Goal: Task Accomplishment & Management: Manage account settings

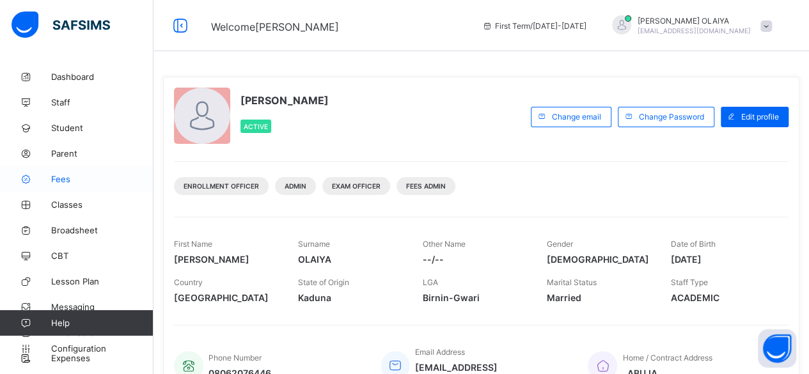
click at [59, 178] on span "Fees" at bounding box center [102, 179] width 102 height 10
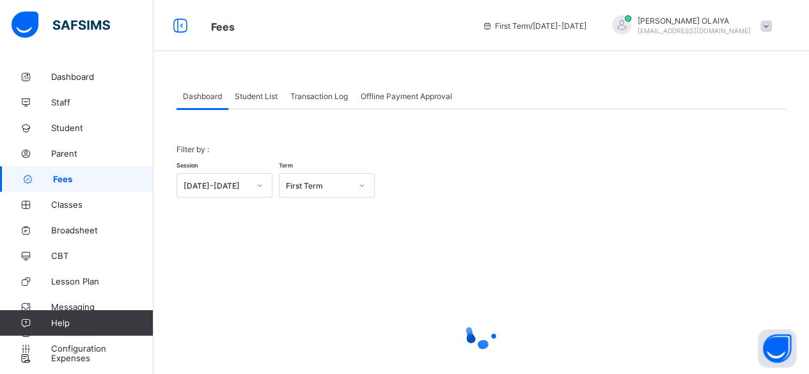
click at [248, 98] on span "Student List" at bounding box center [256, 96] width 43 height 10
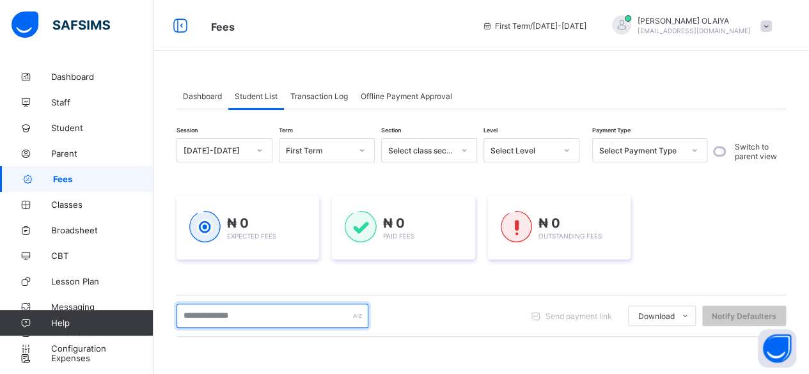
click at [203, 317] on input "text" at bounding box center [272, 316] width 192 height 24
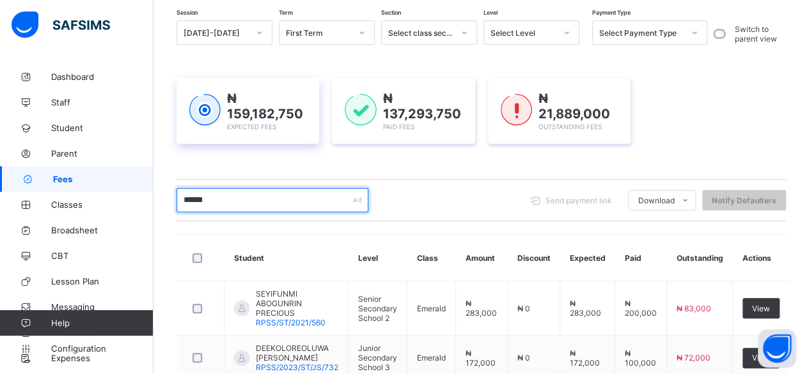
scroll to position [45, 0]
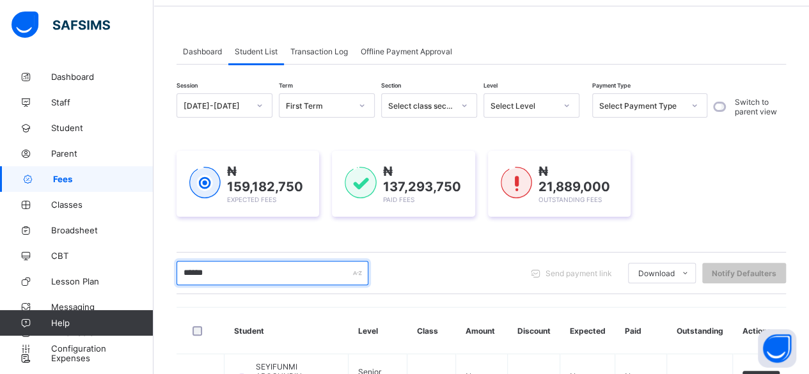
drag, startPoint x: 241, startPoint y: 272, endPoint x: 251, endPoint y: 258, distance: 16.5
click at [242, 272] on input "******" at bounding box center [272, 273] width 192 height 24
type input "*"
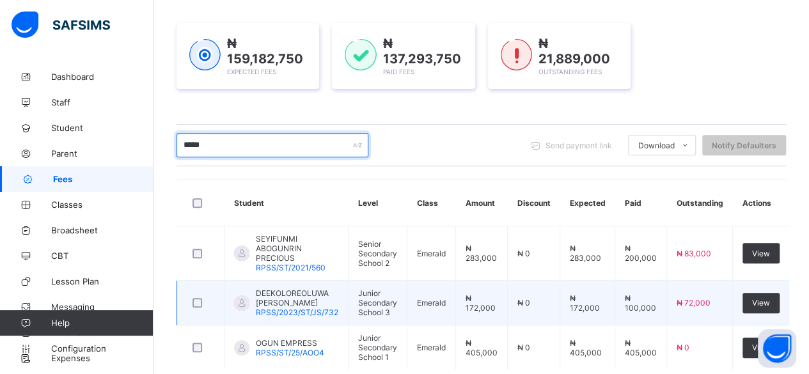
scroll to position [109, 0]
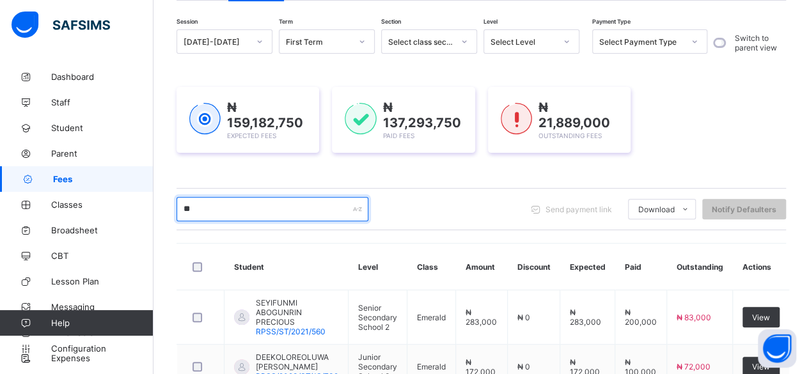
type input "*"
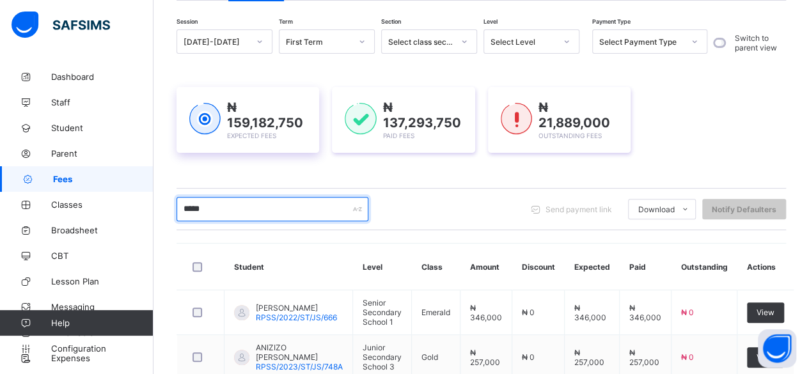
scroll to position [0, 0]
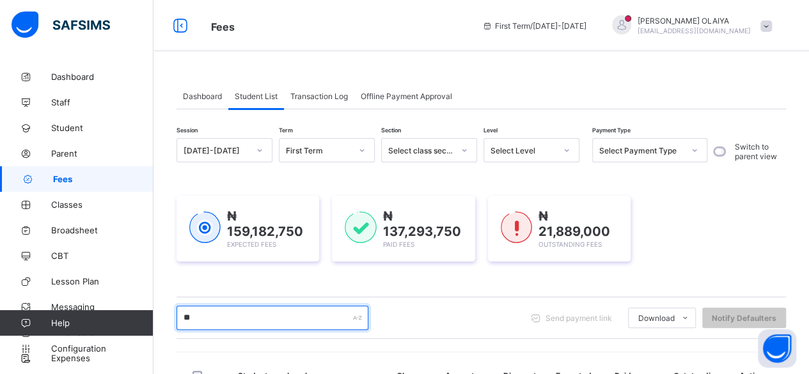
type input "*"
click at [194, 310] on input "text" at bounding box center [272, 318] width 192 height 24
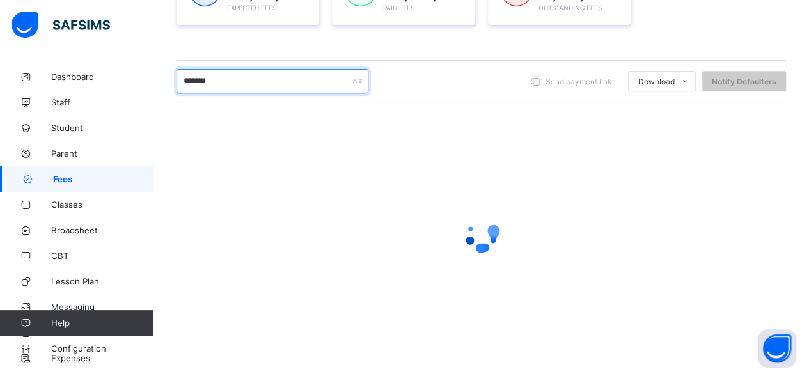
scroll to position [185, 0]
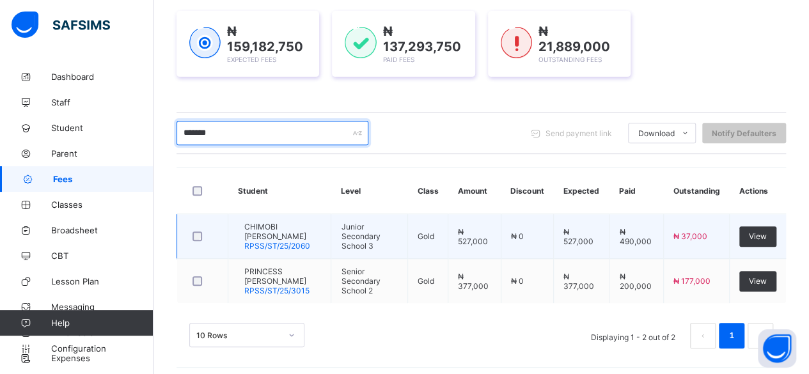
type input "*******"
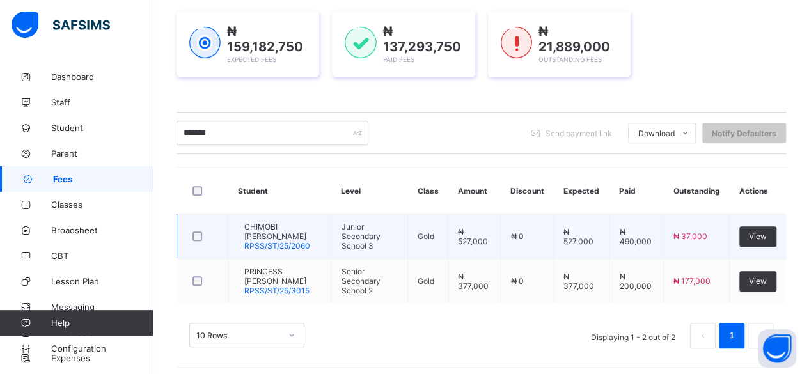
click at [281, 232] on span "CHIMOBI [PERSON_NAME]" at bounding box center [282, 231] width 77 height 19
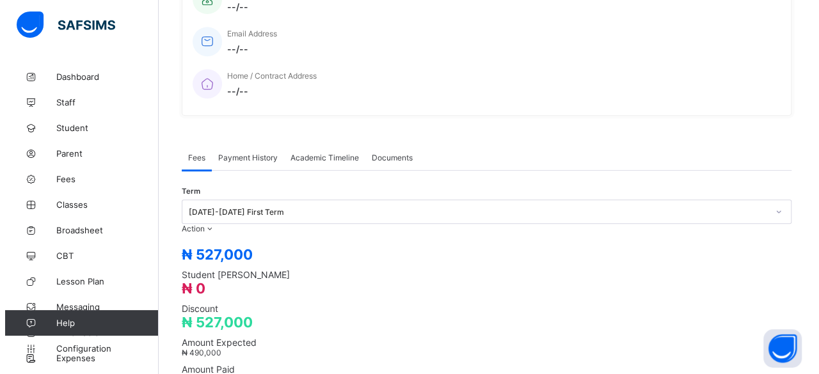
scroll to position [320, 0]
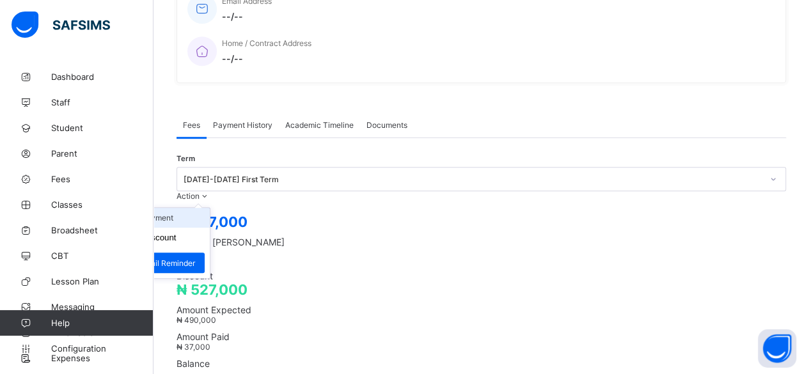
click at [210, 208] on li "Receive Payment" at bounding box center [157, 218] width 105 height 20
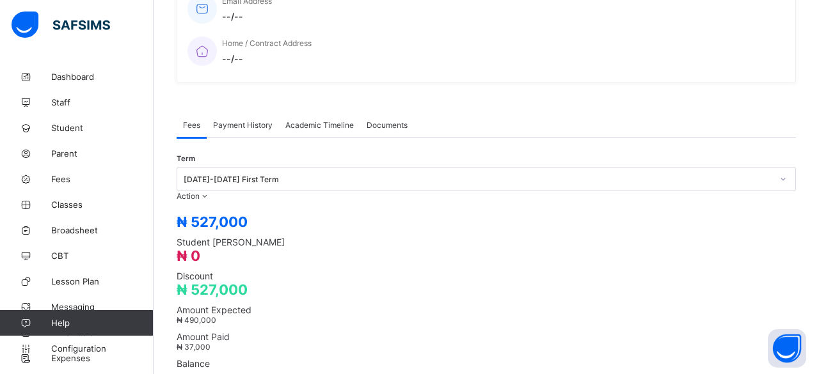
drag, startPoint x: 336, startPoint y: 242, endPoint x: 345, endPoint y: 235, distance: 12.3
paste input "**********"
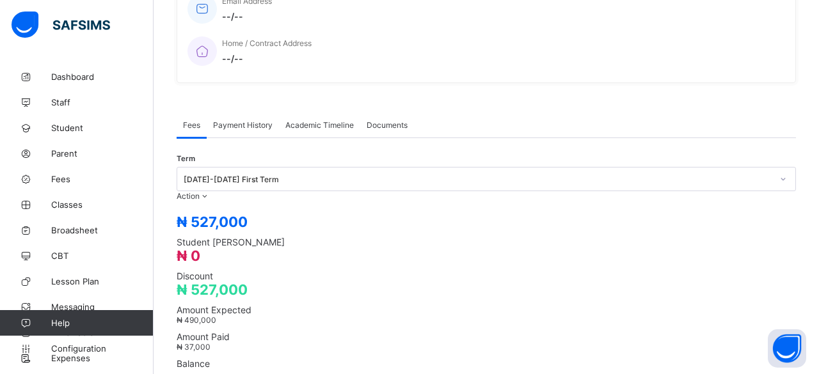
type input "**********"
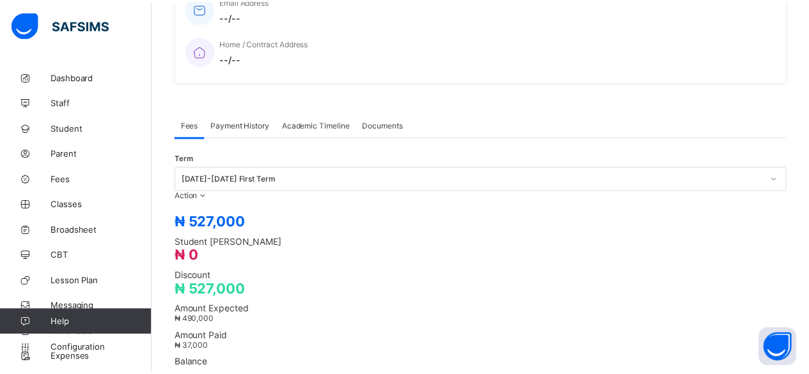
scroll to position [64, 0]
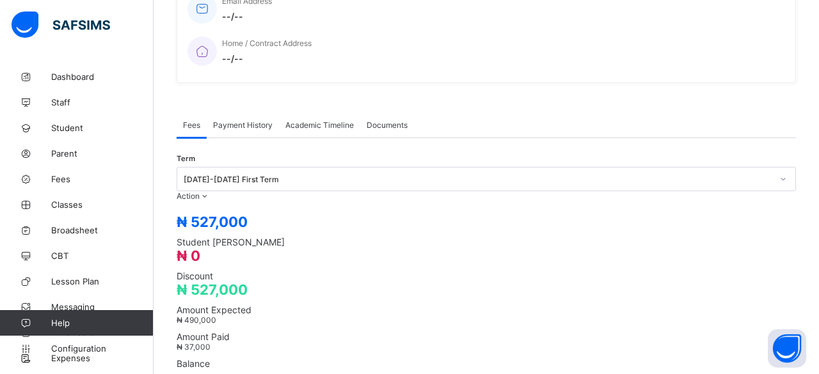
type input "********"
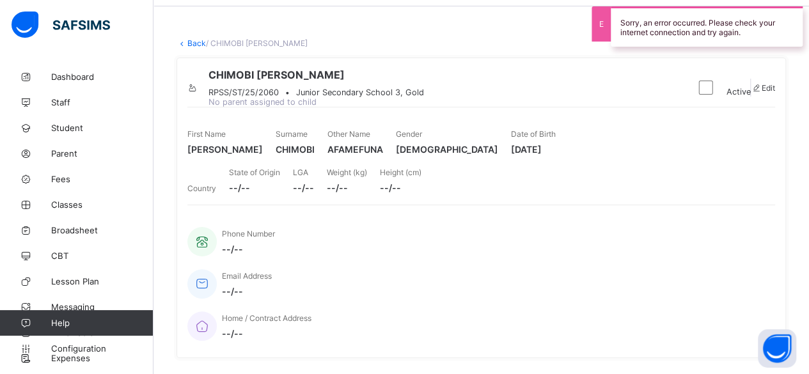
scroll to position [0, 0]
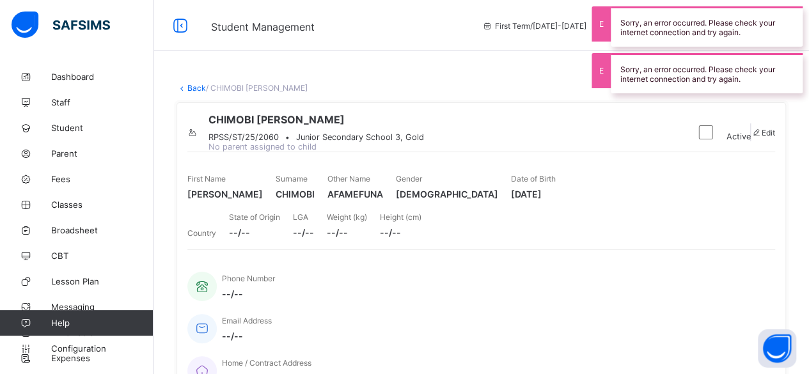
click at [194, 86] on link "Back" at bounding box center [196, 88] width 19 height 10
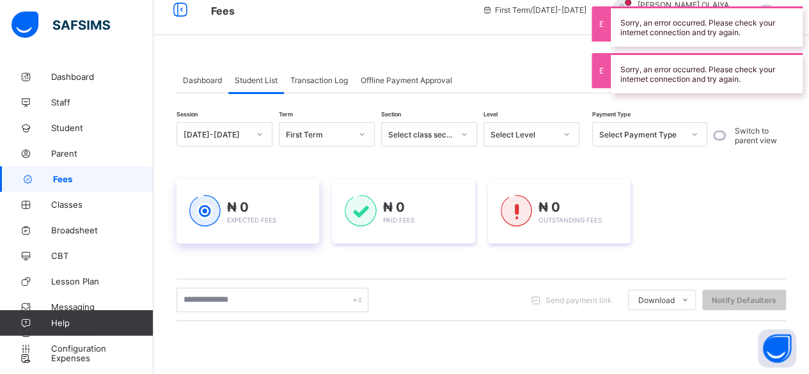
scroll to position [128, 0]
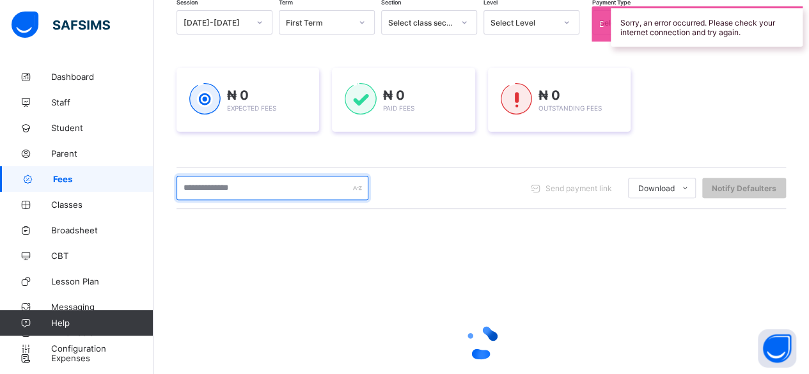
click at [201, 186] on input "text" at bounding box center [272, 188] width 192 height 24
type input "*******"
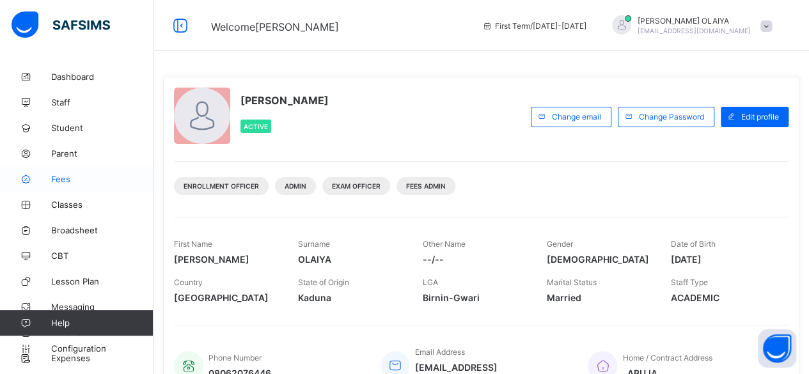
click at [51, 175] on icon at bounding box center [25, 180] width 51 height 10
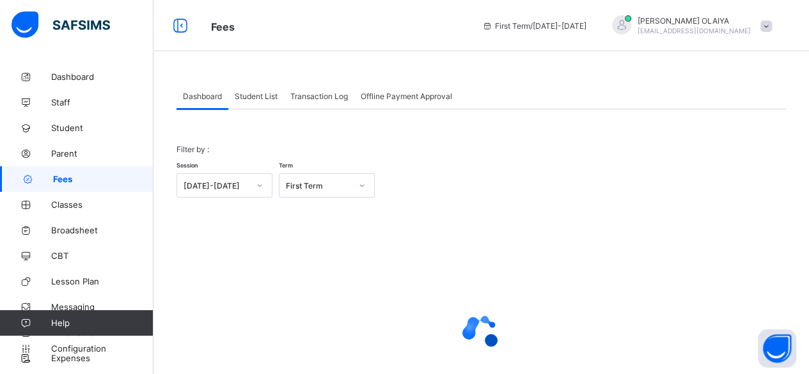
click at [270, 95] on span "Student List" at bounding box center [256, 96] width 43 height 10
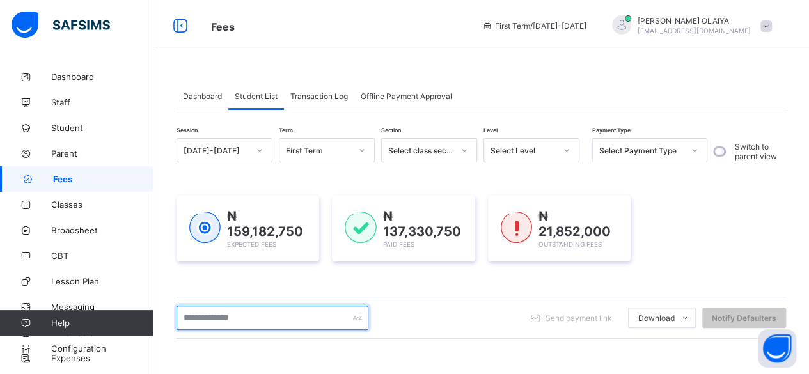
click at [237, 316] on input "text" at bounding box center [272, 318] width 192 height 24
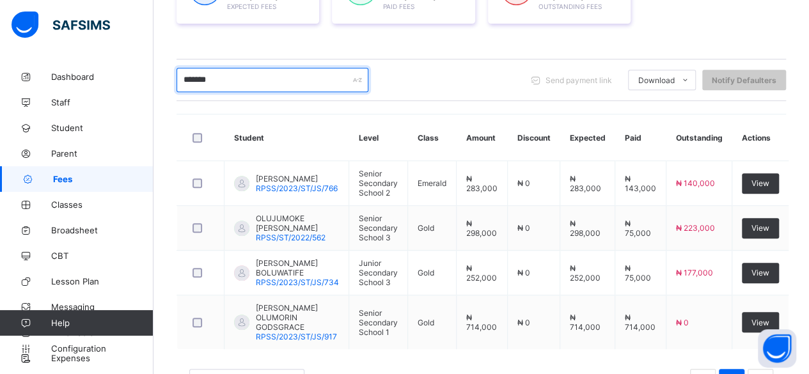
scroll to position [256, 0]
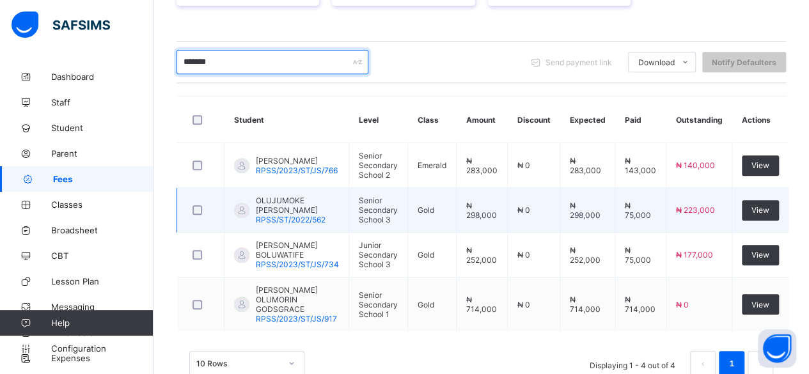
type input "*******"
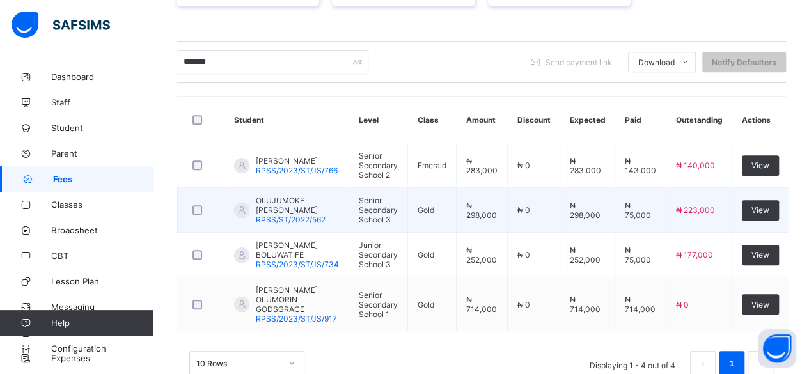
click at [284, 196] on span "OLUJUMOKE [PERSON_NAME]" at bounding box center [297, 205] width 83 height 19
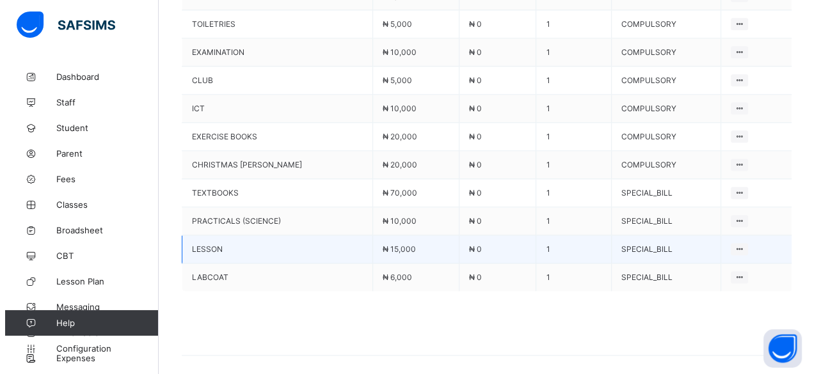
scroll to position [767, 0]
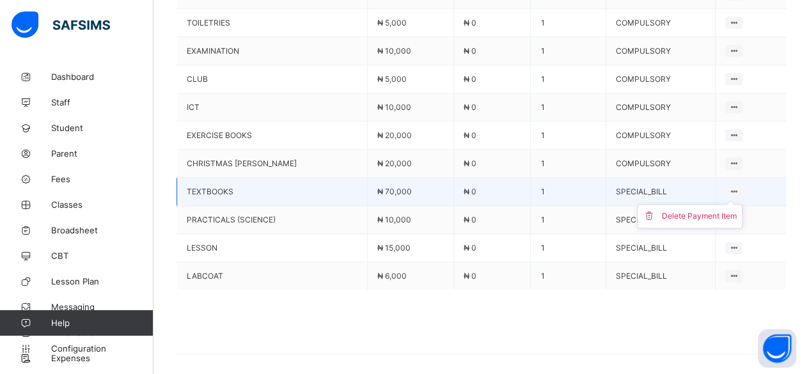
click at [739, 185] on div at bounding box center [733, 191] width 17 height 12
click at [716, 210] on div "Delete Payment Item" at bounding box center [699, 216] width 75 height 13
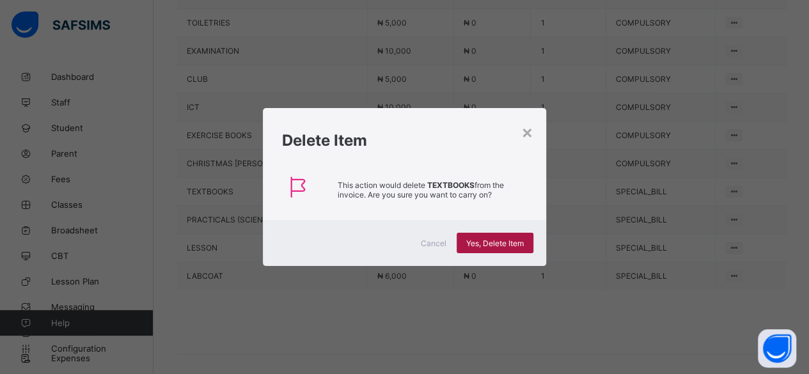
click at [489, 244] on span "Yes, Delete Item" at bounding box center [495, 244] width 58 height 10
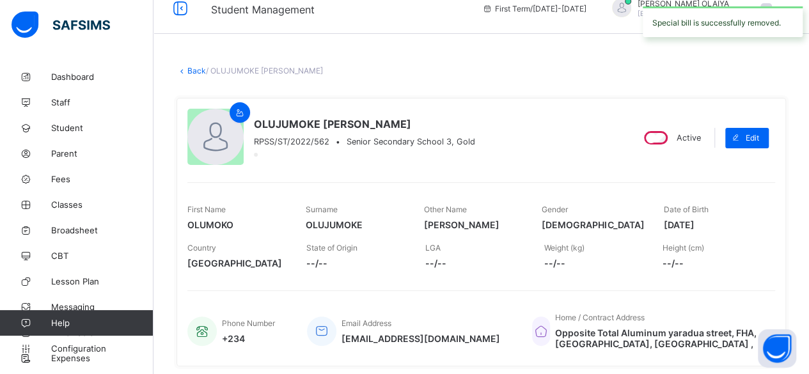
scroll to position [0, 0]
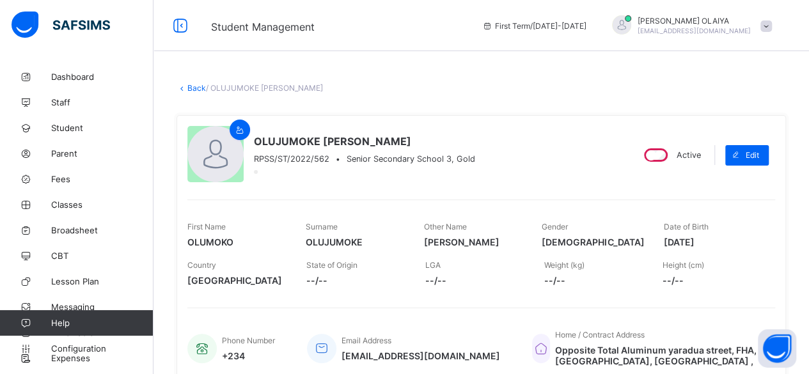
click at [194, 86] on link "Back" at bounding box center [196, 88] width 19 height 10
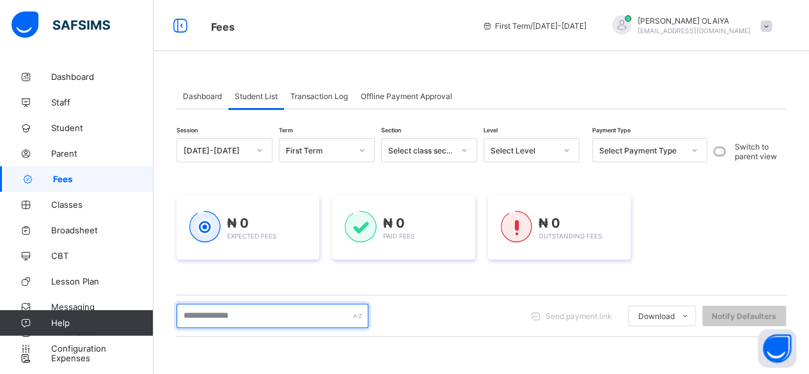
click at [217, 314] on input "text" at bounding box center [272, 316] width 192 height 24
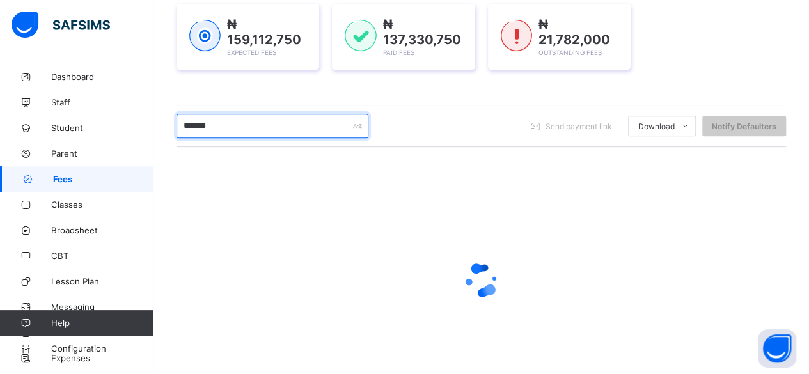
scroll to position [237, 0]
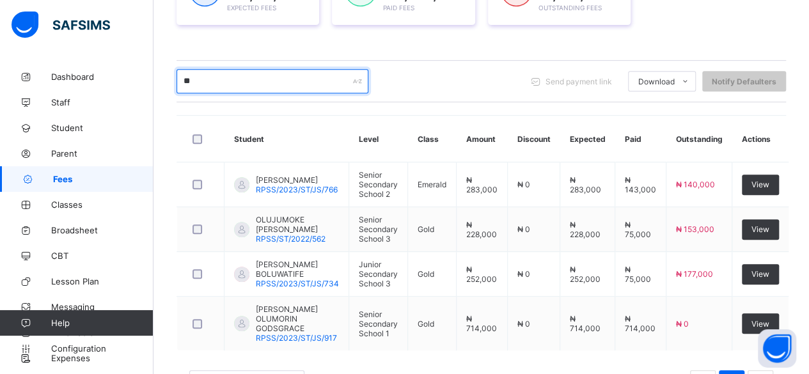
type input "*"
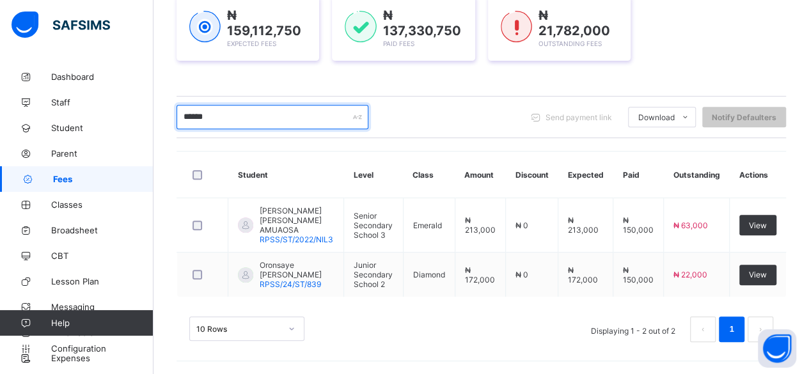
scroll to position [185, 0]
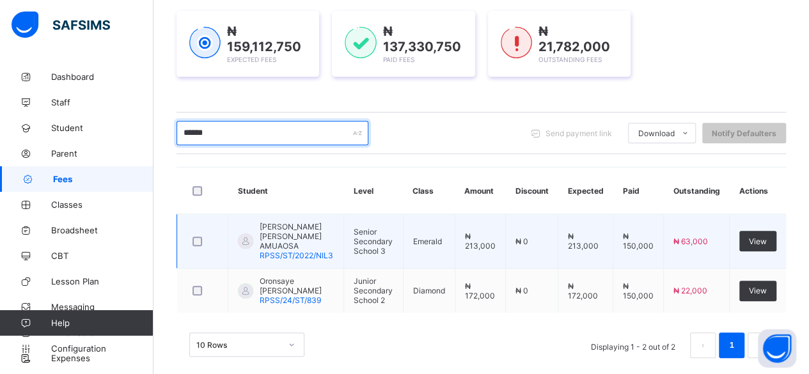
type input "******"
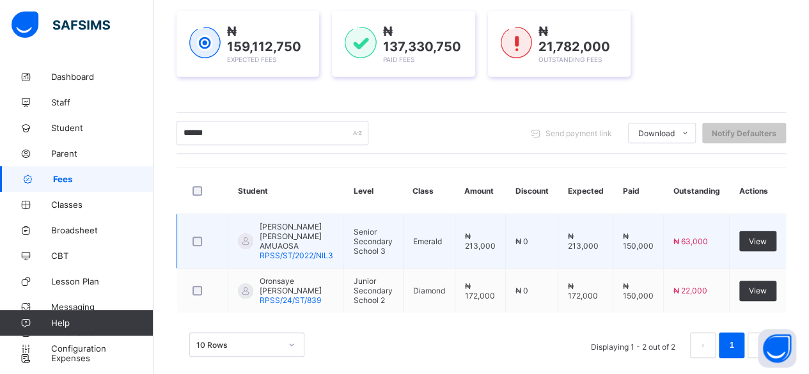
click at [278, 226] on span "[PERSON_NAME] [PERSON_NAME] AMUAOSA" at bounding box center [297, 236] width 74 height 29
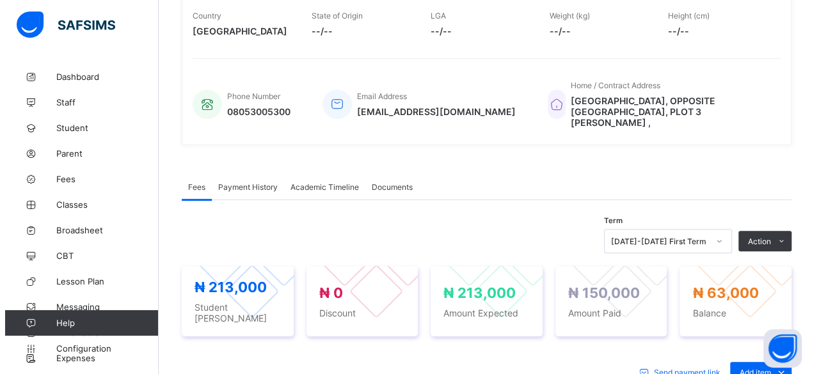
scroll to position [256, 0]
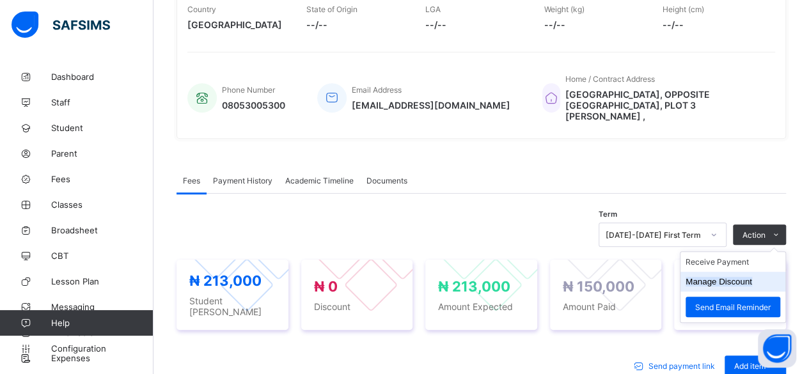
click at [739, 277] on button "Manage Discount" at bounding box center [719, 282] width 67 height 10
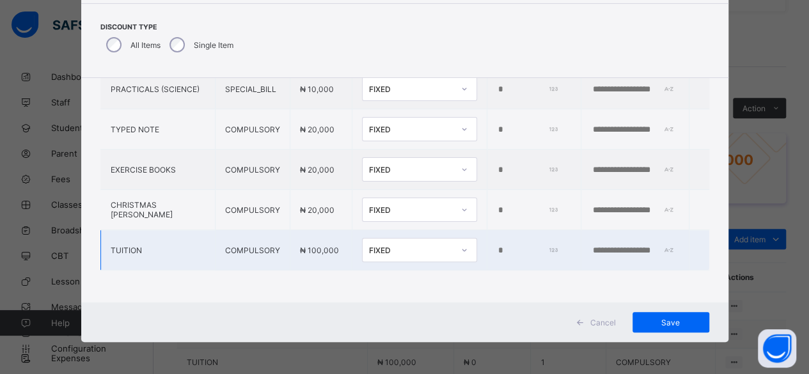
scroll to position [384, 0]
click at [497, 246] on input "*" at bounding box center [527, 251] width 60 height 10
click at [497, 246] on input "*****" at bounding box center [527, 251] width 60 height 10
type input "*****"
click at [609, 246] on input "text" at bounding box center [635, 251] width 88 height 10
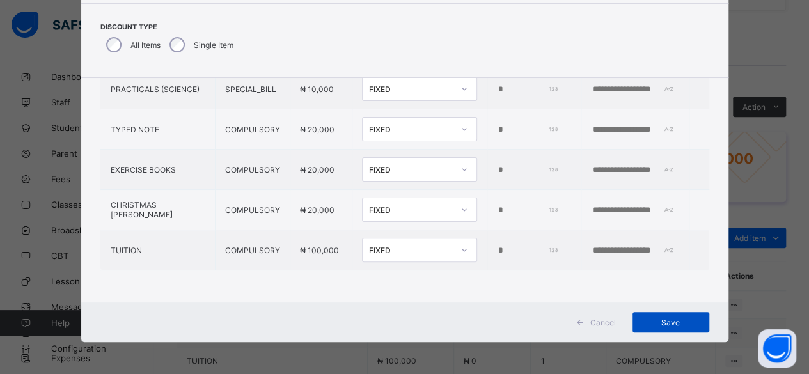
click at [660, 320] on span "Save" at bounding box center [671, 323] width 58 height 10
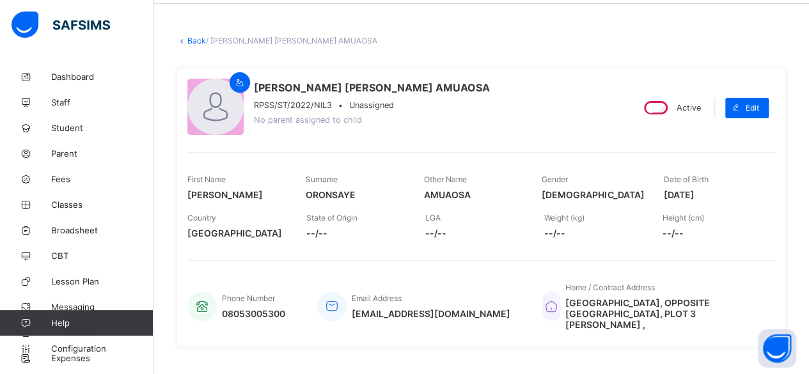
scroll to position [0, 0]
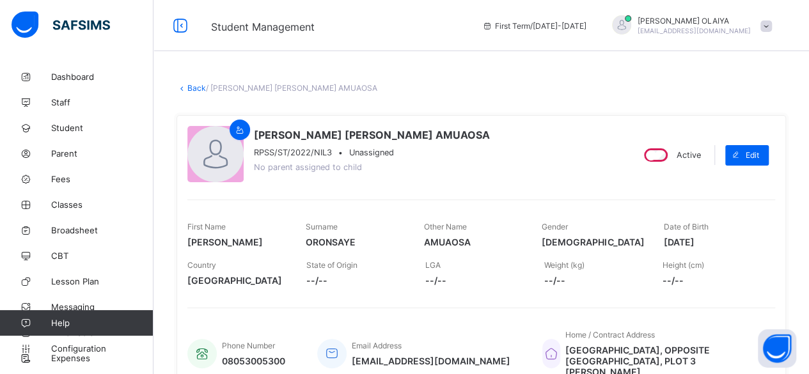
drag, startPoint x: 192, startPoint y: 84, endPoint x: 193, endPoint y: 106, distance: 22.4
click at [192, 84] on link "Back" at bounding box center [196, 88] width 19 height 10
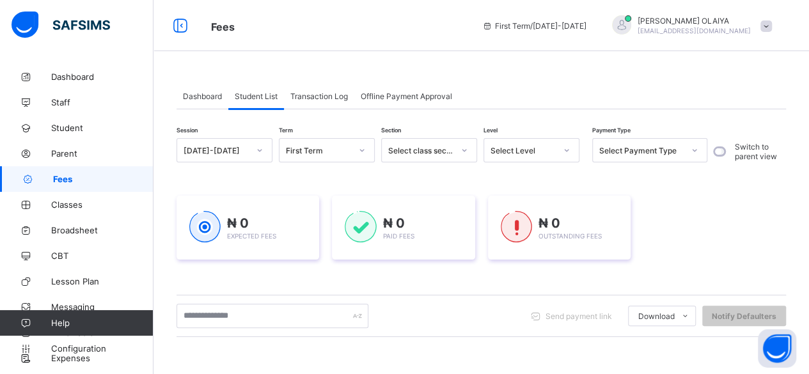
drag, startPoint x: 206, startPoint y: 296, endPoint x: 206, endPoint y: 304, distance: 8.3
click at [206, 302] on div "Send payment link Download Students Payment Students Payment Status Student Ite…" at bounding box center [480, 316] width 609 height 42
click at [207, 313] on input "text" at bounding box center [272, 316] width 192 height 24
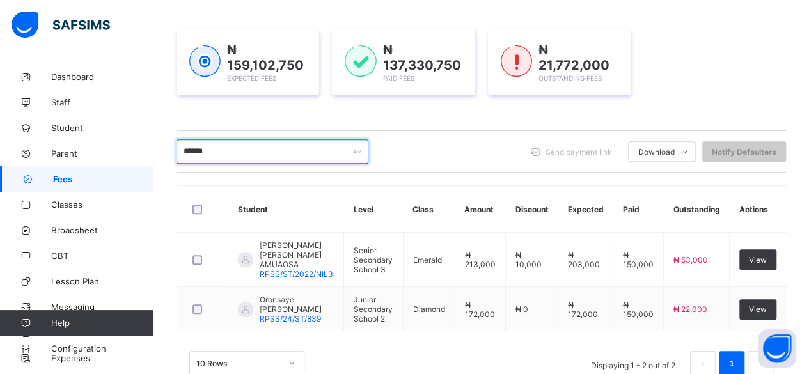
scroll to position [185, 0]
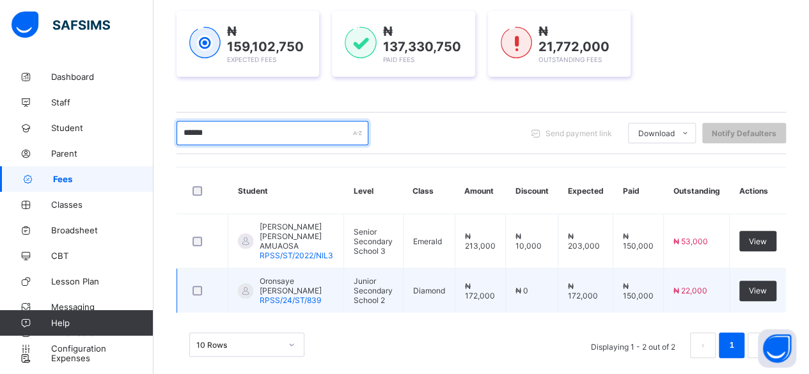
type input "******"
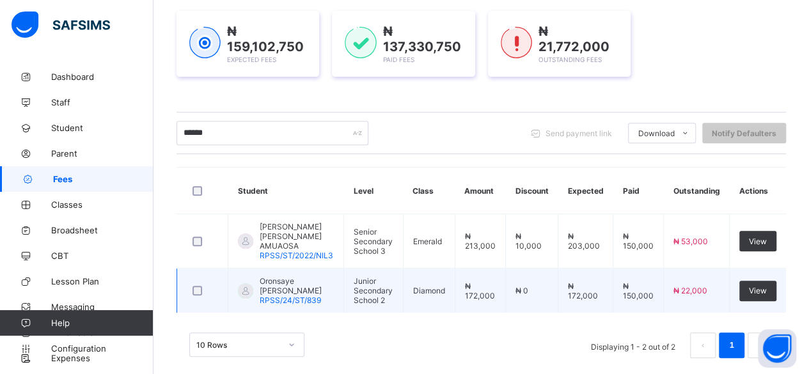
click at [274, 276] on span "Oronsaye [PERSON_NAME]" at bounding box center [297, 285] width 74 height 19
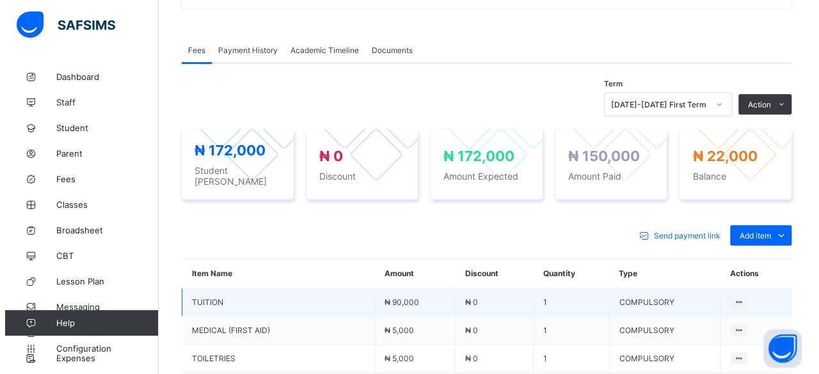
scroll to position [384, 0]
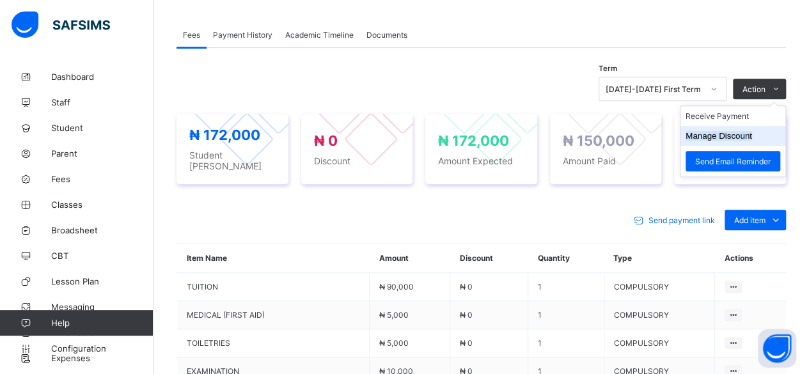
click at [721, 133] on button "Manage Discount" at bounding box center [719, 136] width 67 height 10
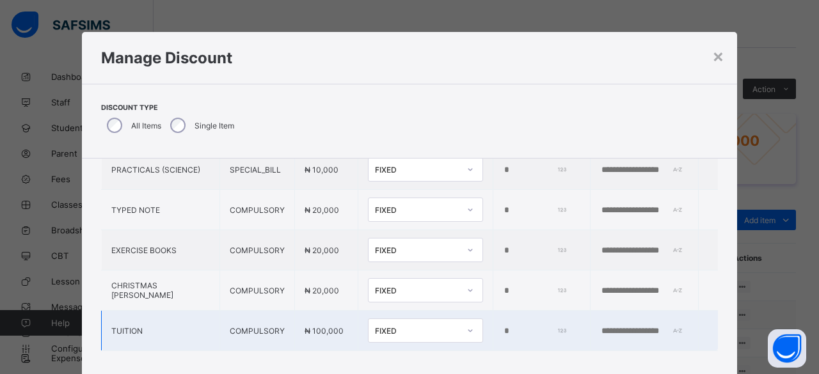
scroll to position [288, 0]
click at [502, 326] on input "*" at bounding box center [533, 331] width 63 height 10
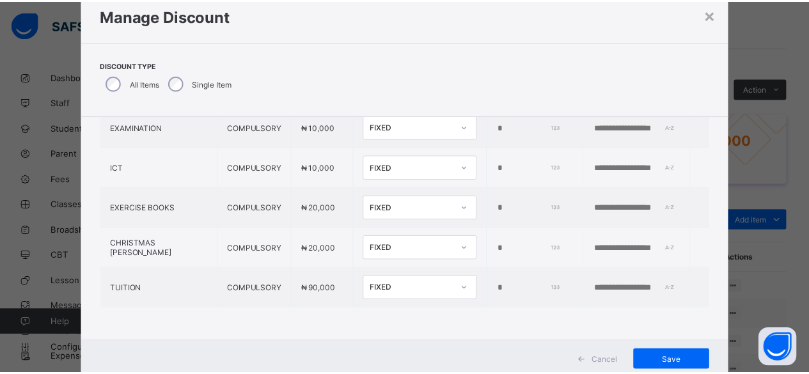
scroll to position [81, 0]
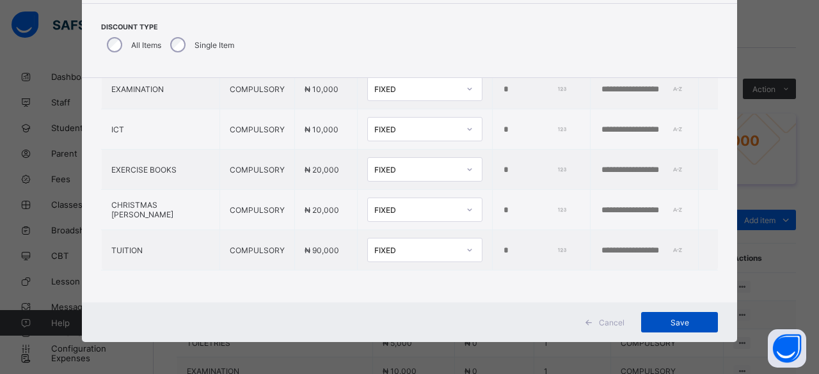
type input "****"
click at [671, 324] on span "Save" at bounding box center [679, 323] width 58 height 10
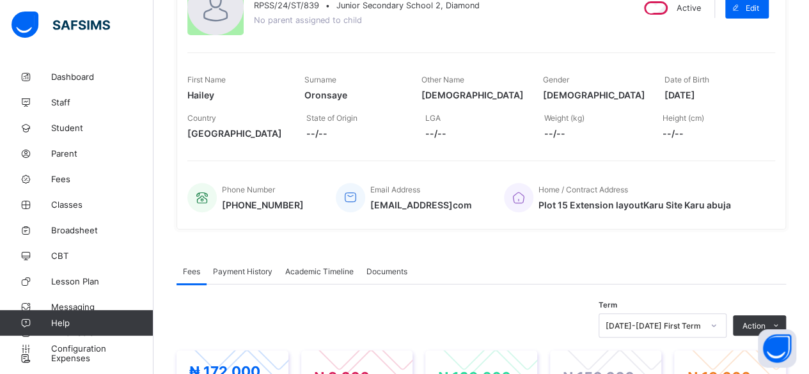
scroll to position [64, 0]
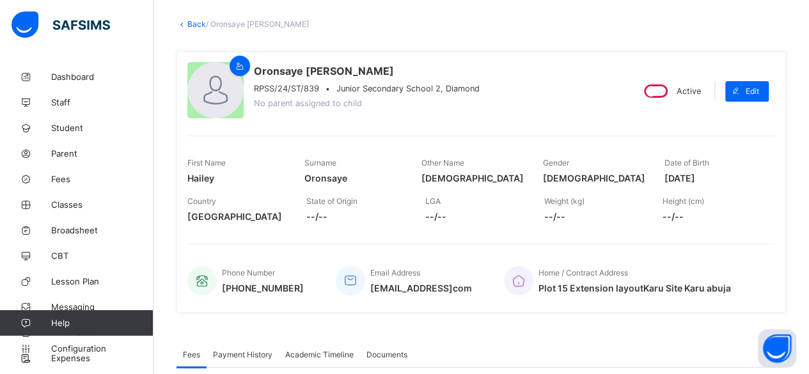
click at [187, 23] on link "Back" at bounding box center [196, 24] width 19 height 10
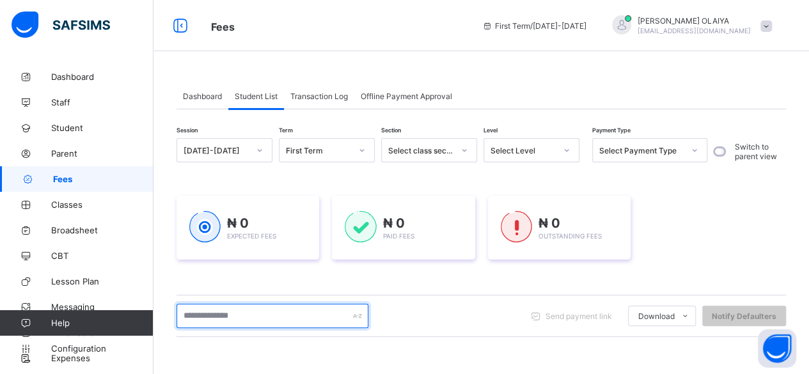
click at [191, 310] on input "text" at bounding box center [272, 316] width 192 height 24
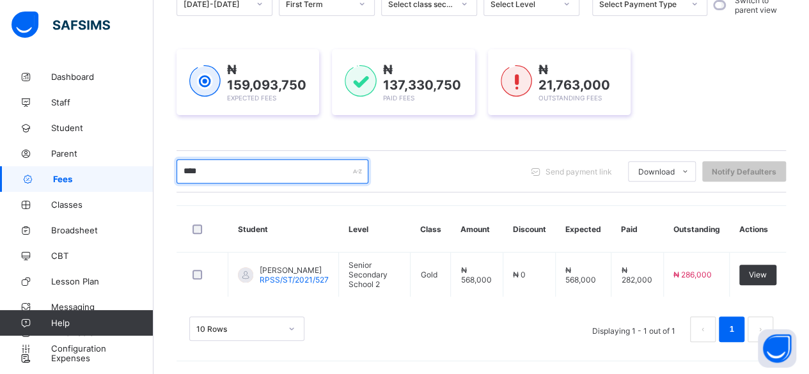
scroll to position [142, 0]
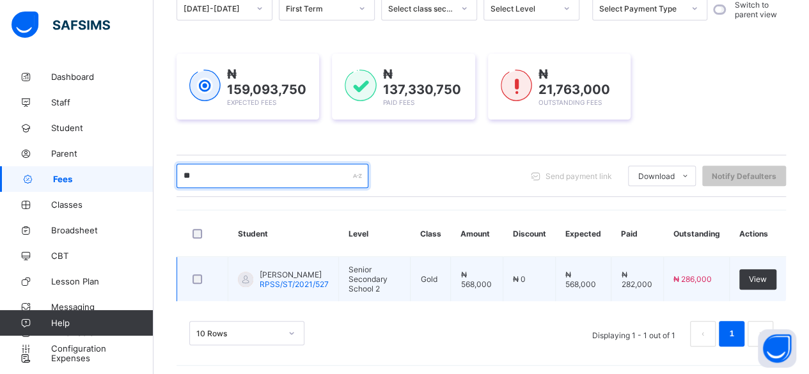
type input "*"
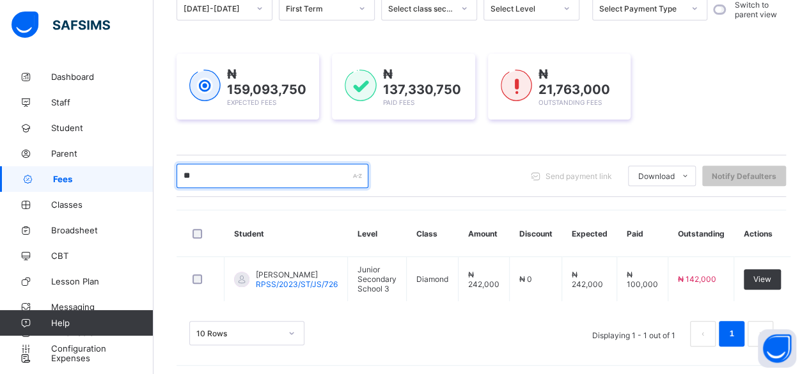
type input "*"
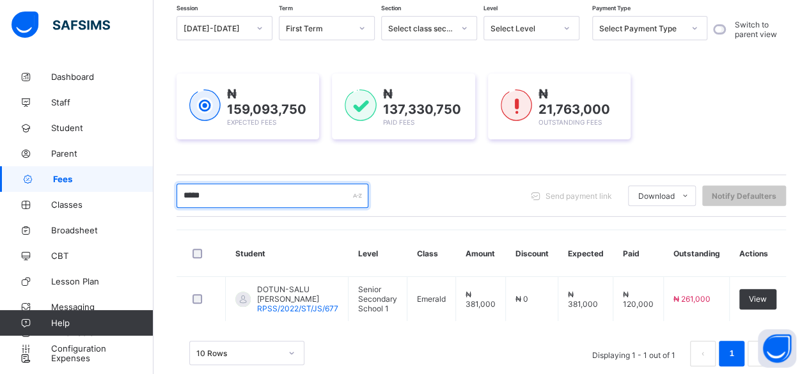
scroll to position [128, 0]
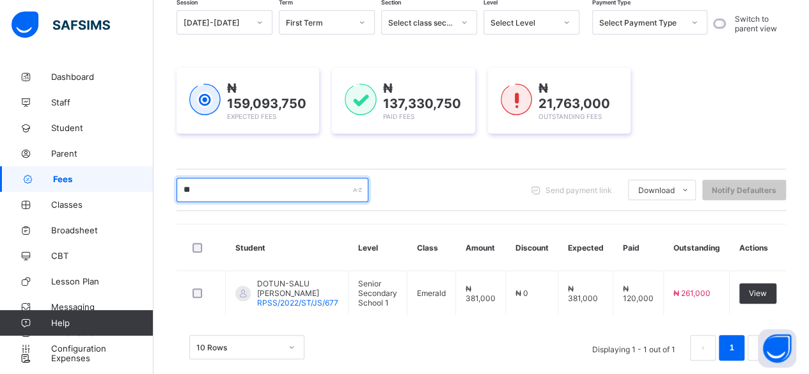
type input "*"
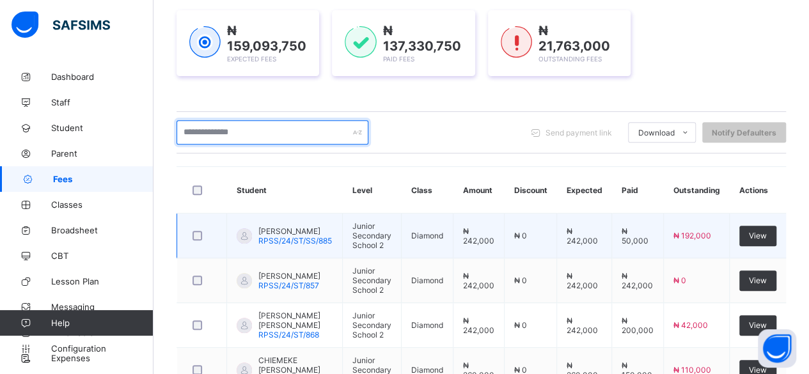
scroll to position [192, 0]
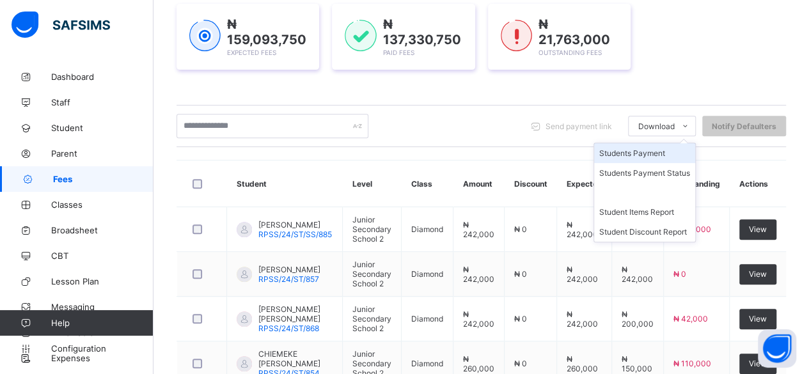
click at [626, 152] on li "Students Payment" at bounding box center [644, 153] width 101 height 20
click at [655, 153] on li "Students Payment" at bounding box center [644, 153] width 101 height 20
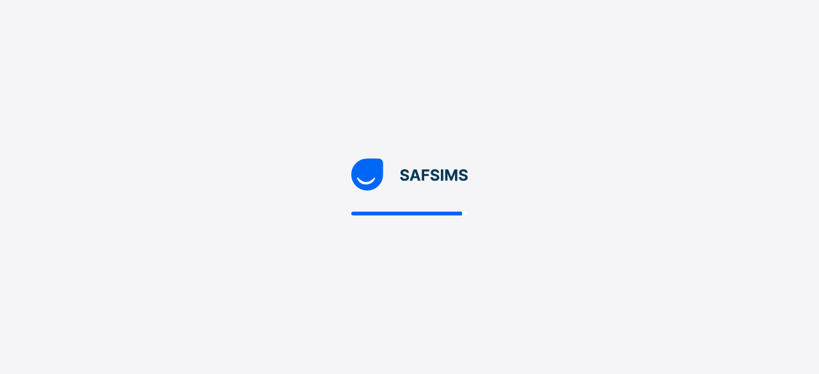
click at [495, 265] on div at bounding box center [409, 187] width 819 height 374
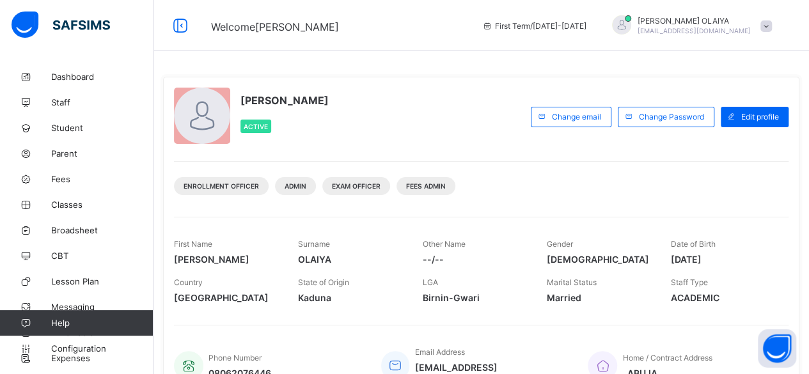
click at [411, 107] on div "[PERSON_NAME] Active" at bounding box center [349, 117] width 350 height 58
click at [61, 176] on span "Fees" at bounding box center [102, 179] width 102 height 10
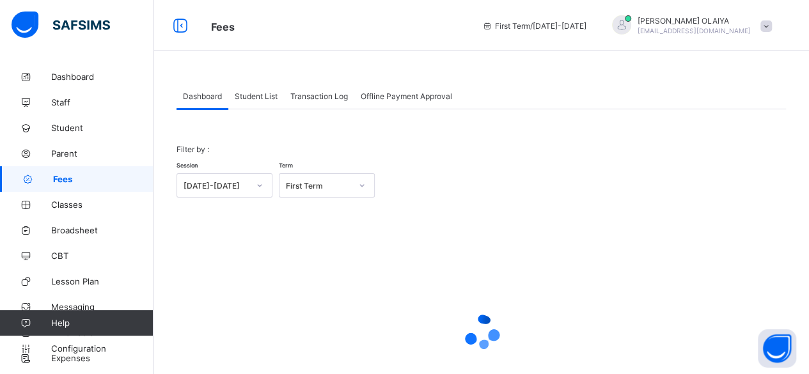
click at [239, 97] on span "Student List" at bounding box center [256, 96] width 43 height 10
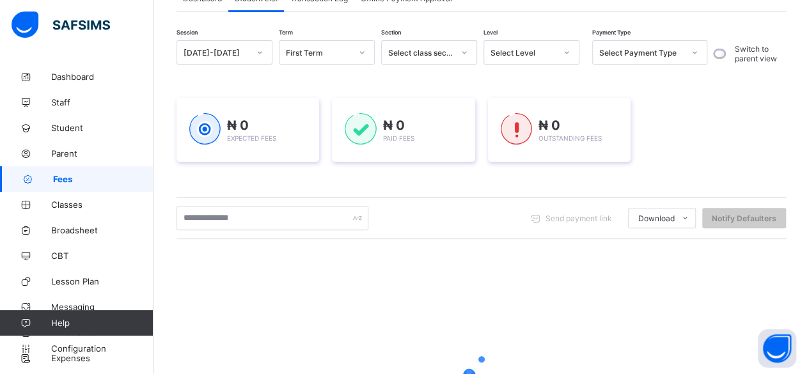
scroll to position [128, 0]
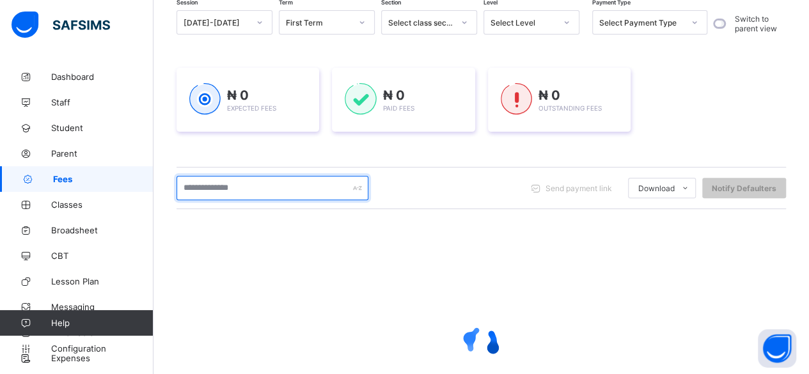
click at [207, 189] on input "text" at bounding box center [272, 188] width 192 height 24
type input "*"
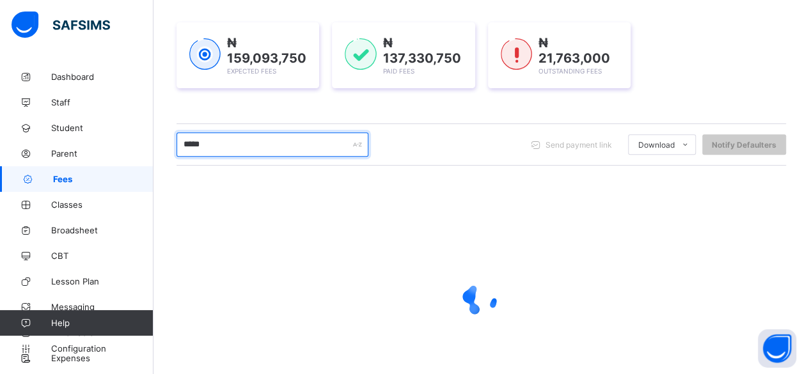
scroll to position [237, 0]
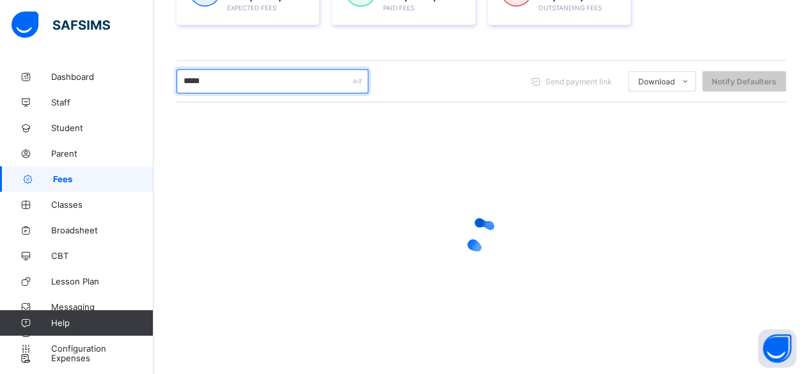
type input "*****"
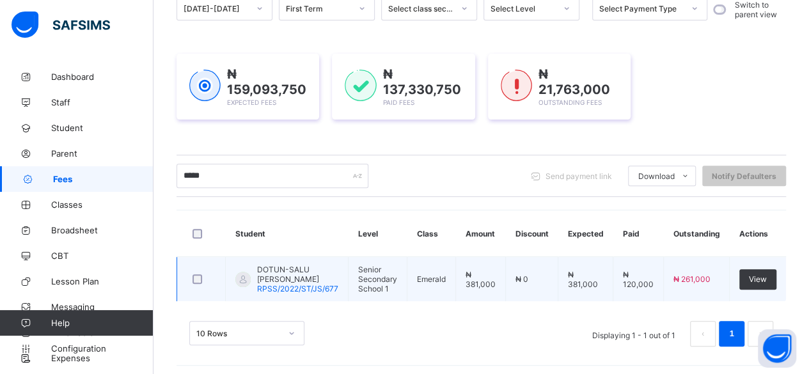
click at [283, 284] on span "RPSS/2022/ST/JS/677" at bounding box center [297, 289] width 81 height 10
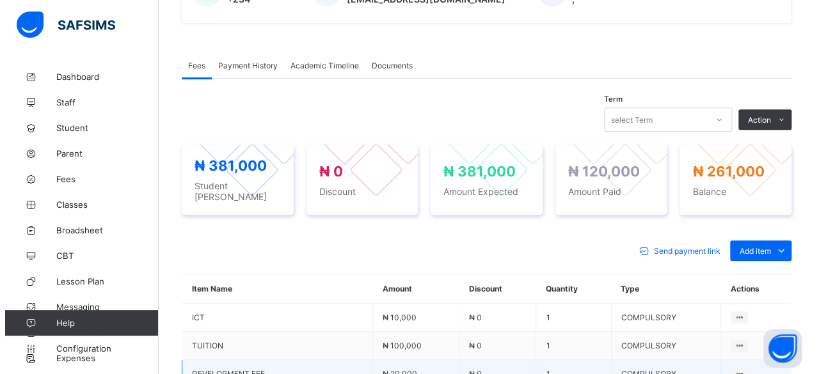
scroll to position [384, 0]
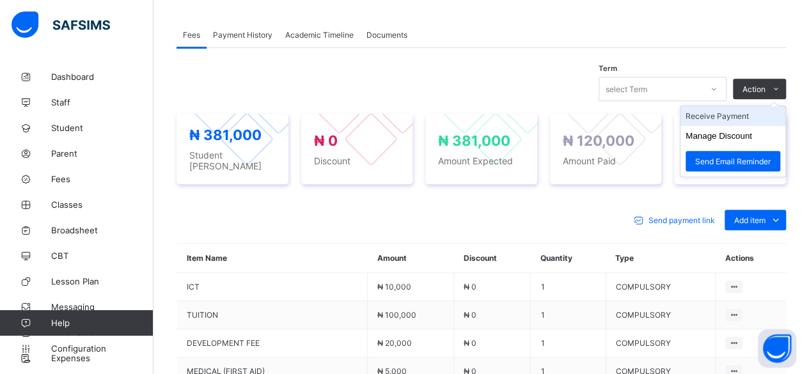
click at [740, 111] on li "Receive Payment" at bounding box center [732, 116] width 105 height 20
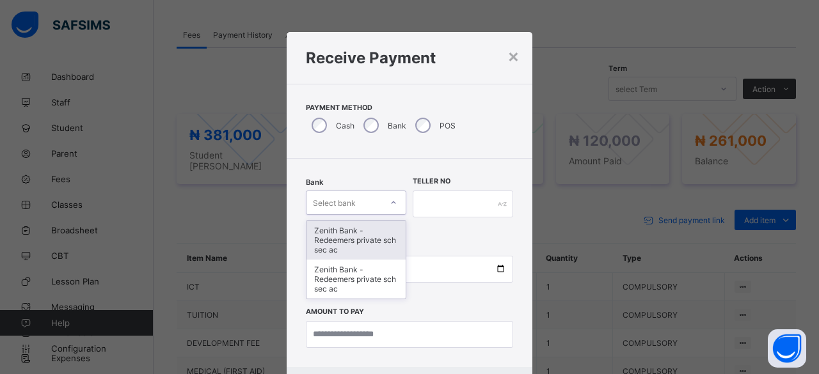
click at [331, 200] on div "Select bank" at bounding box center [334, 203] width 43 height 24
drag, startPoint x: 336, startPoint y: 231, endPoint x: 356, endPoint y: 215, distance: 25.1
click at [337, 231] on div "Zenith Bank - Redeemers private sch sec ac" at bounding box center [355, 240] width 99 height 39
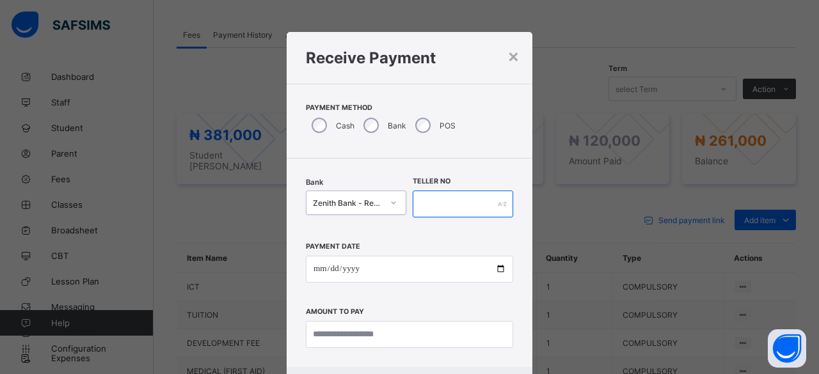
click at [441, 206] on input "text" at bounding box center [462, 204] width 100 height 27
paste input "**********"
type input "**********"
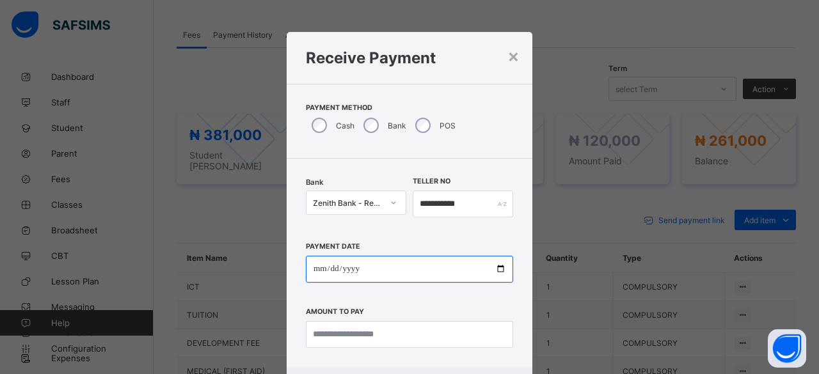
click at [497, 268] on input "date" at bounding box center [409, 269] width 207 height 27
type input "**********"
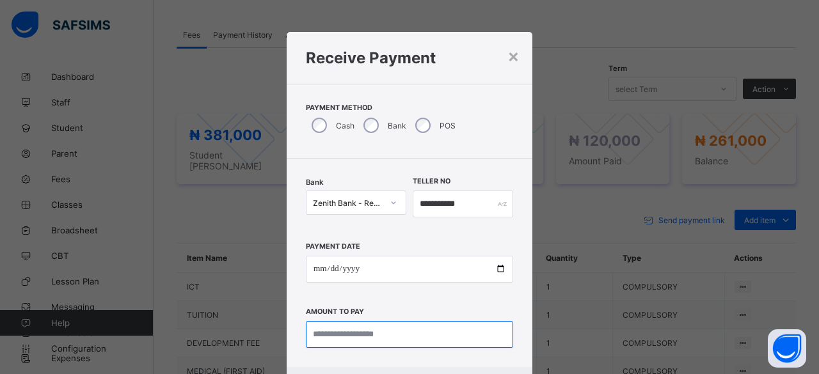
click at [326, 331] on input "currency" at bounding box center [409, 334] width 207 height 27
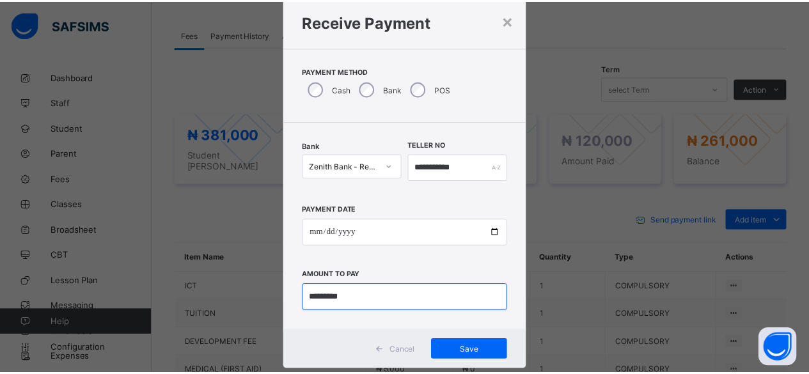
scroll to position [64, 0]
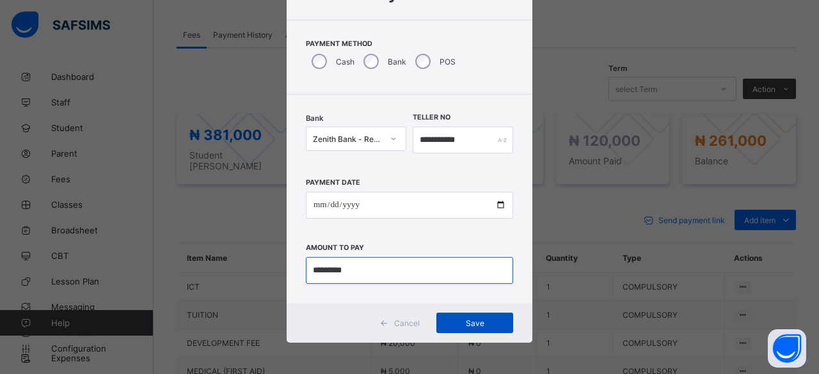
type input "*********"
click at [453, 320] on span "Save" at bounding box center [475, 323] width 58 height 10
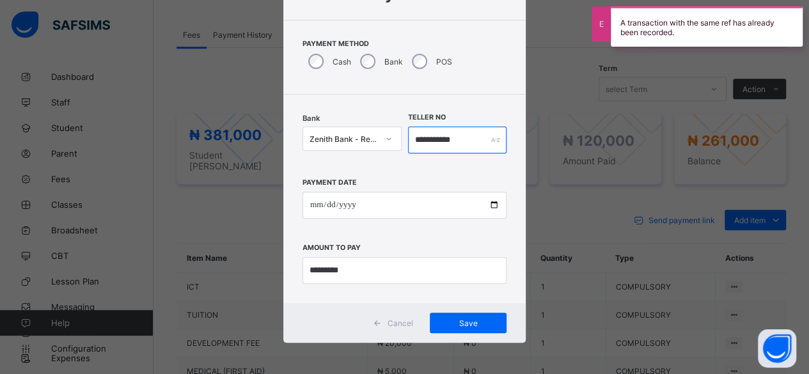
click at [478, 135] on input "**********" at bounding box center [457, 140] width 99 height 27
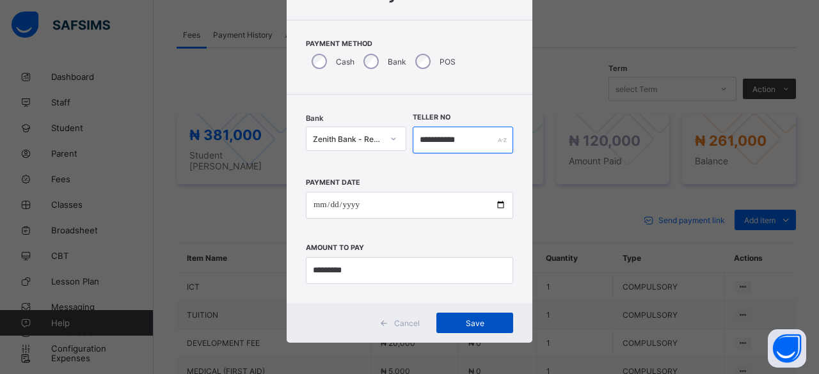
type input "**********"
click at [450, 319] on span "Save" at bounding box center [475, 323] width 58 height 10
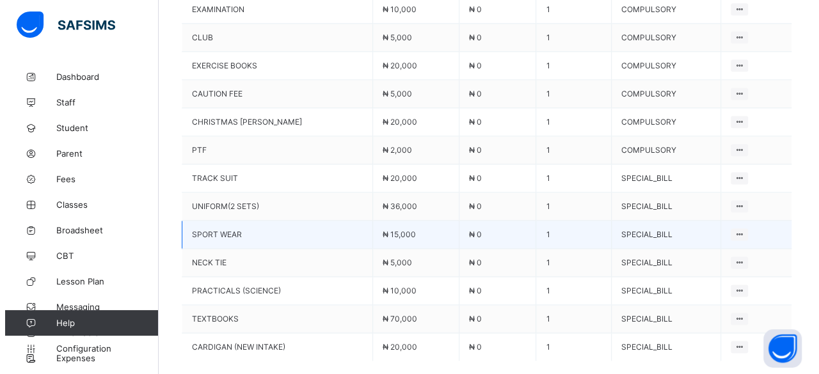
scroll to position [831, 0]
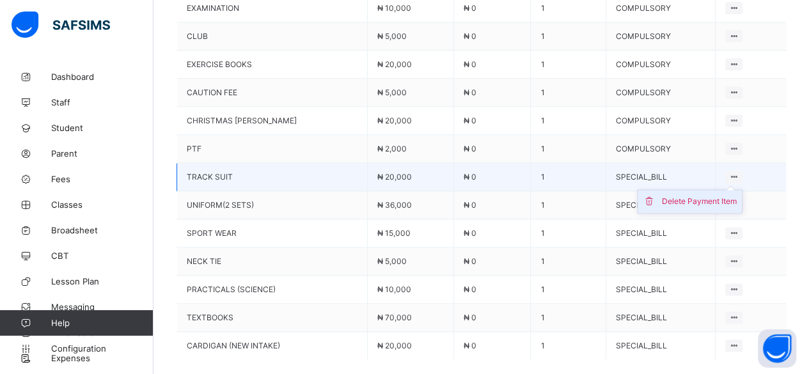
click at [707, 195] on div "Delete Payment Item" at bounding box center [699, 201] width 75 height 13
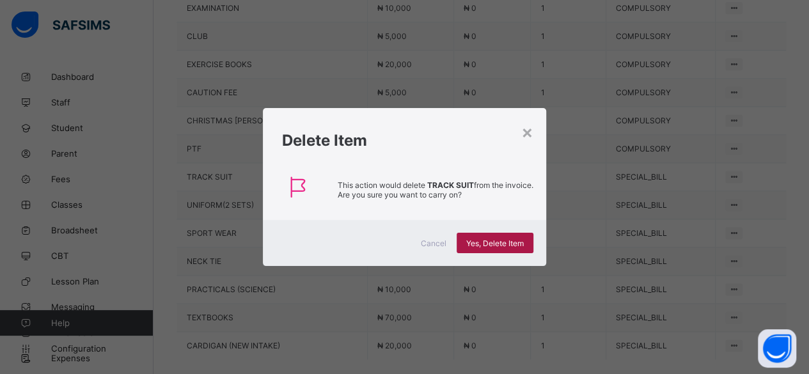
click at [480, 239] on span "Yes, Delete Item" at bounding box center [495, 244] width 58 height 10
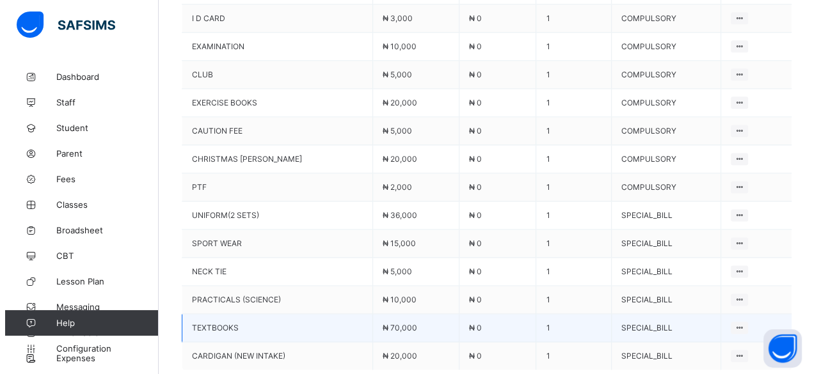
scroll to position [804, 0]
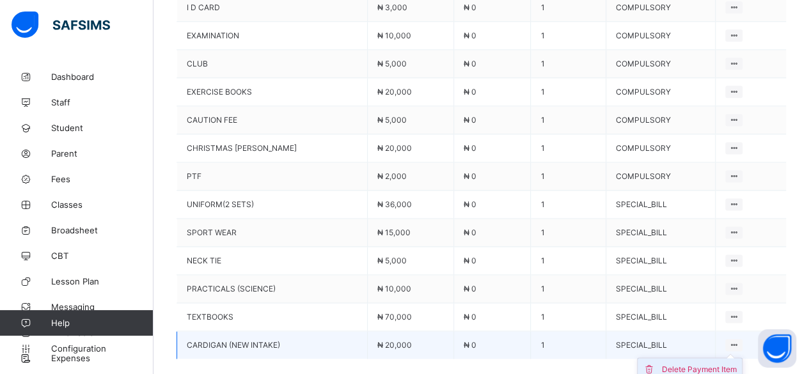
click at [716, 363] on div "Delete Payment Item" at bounding box center [699, 369] width 75 height 13
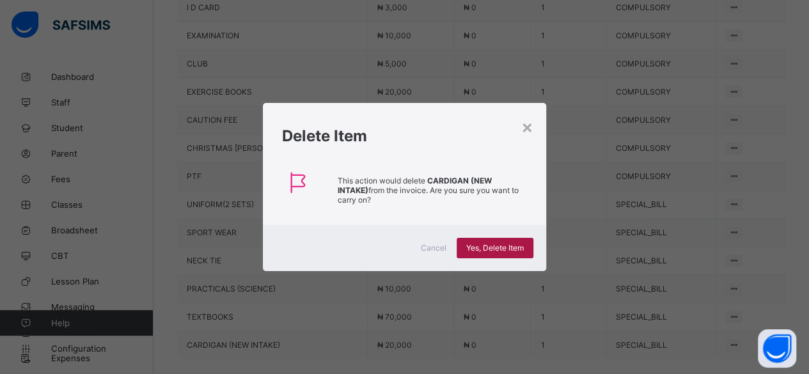
click at [486, 238] on div "Yes, Delete Item" at bounding box center [495, 248] width 77 height 20
click at [489, 238] on div "Yes, Delete Item" at bounding box center [501, 248] width 77 height 20
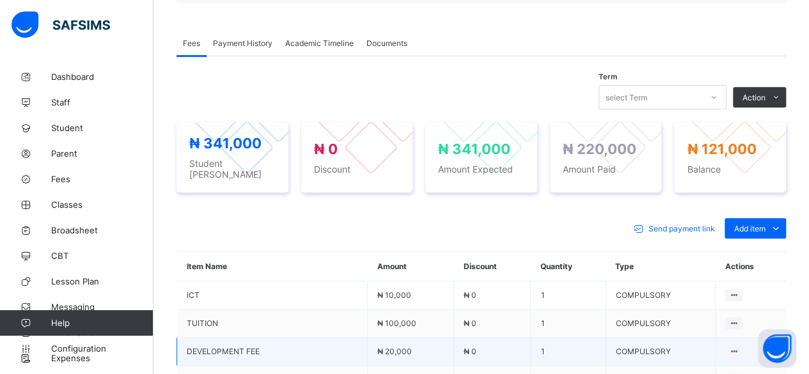
scroll to position [356, 0]
